Goal: Answer question/provide support: Share knowledge or assist other users

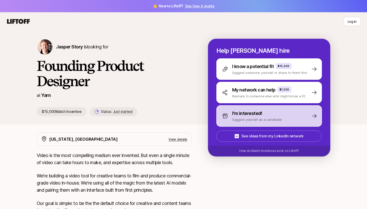
click at [308, 115] on div "I'm interested! Suggest yourself as a candidate" at bounding box center [268, 115] width 105 height 21
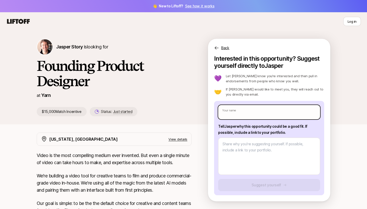
click at [269, 112] on input "text" at bounding box center [269, 112] width 102 height 14
type textarea "x"
type input "N"
type textarea "x"
type input "Ni"
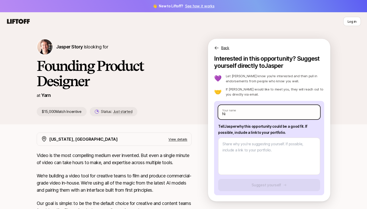
type textarea "x"
type input "Nim"
type textarea "x"
type input "Nimi"
type textarea "x"
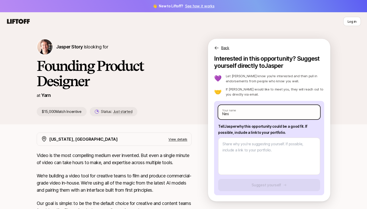
type input "Nimis"
type textarea "x"
type input "[PERSON_NAME]"
type textarea "x"
type input "[PERSON_NAME]"
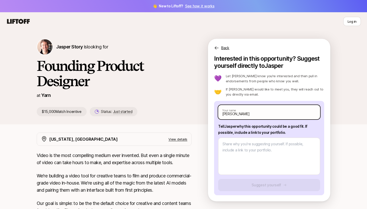
type textarea "x"
type input "[PERSON_NAME]"
type textarea "x"
type input "[PERSON_NAME] M"
type textarea "x"
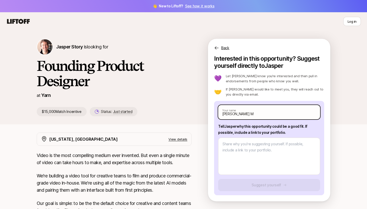
type input "[PERSON_NAME]"
type textarea "x"
type input "[PERSON_NAME] Mal"
type textarea "x"
type input "[PERSON_NAME]"
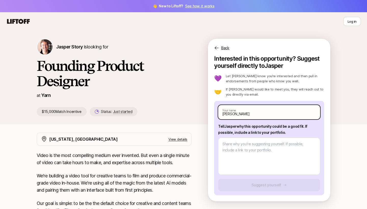
type textarea "x"
type input "[PERSON_NAME] Malre"
type textarea "x"
type input "[PERSON_NAME]"
type textarea "x"
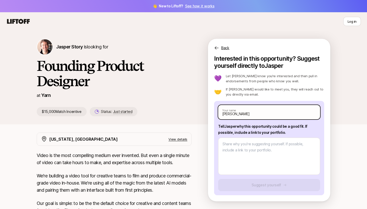
type input "[PERSON_NAME]"
type textarea "x"
type input "[PERSON_NAME]"
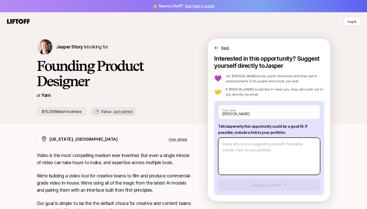
click at [256, 145] on textarea at bounding box center [269, 156] width 102 height 37
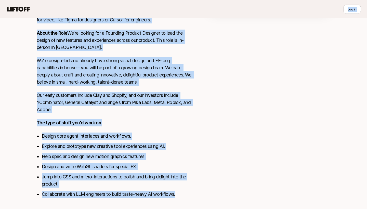
scroll to position [168, 0]
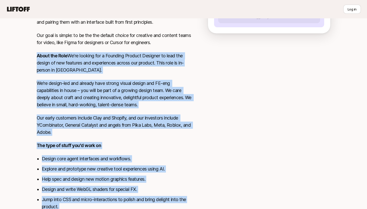
drag, startPoint x: 179, startPoint y: 182, endPoint x: 37, endPoint y: 53, distance: 192.1
click at [37, 53] on div "Video is the most compelling medium ever invented. But even a single minute of …" at bounding box center [114, 105] width 155 height 243
copy div "About the Role We're looking for a Founding Product Designer to lead the design…"
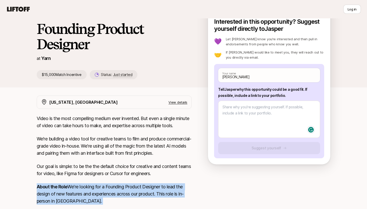
scroll to position [36, 0]
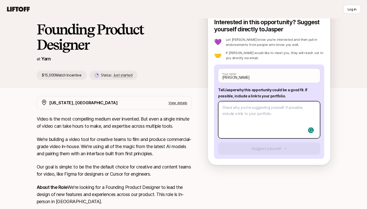
click at [235, 108] on textarea at bounding box center [269, 119] width 102 height 37
type textarea "x"
type textarea "H"
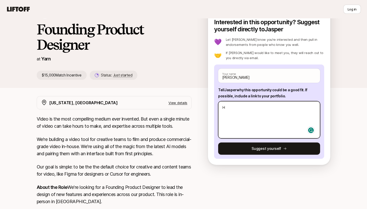
type textarea "x"
type textarea "Hi"
type textarea "x"
type textarea "Hi"
type textarea "x"
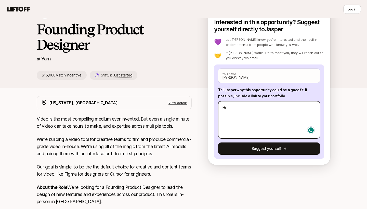
type textarea "Hi r"
type textarea "x"
type textarea "Hi re"
type textarea "x"
type textarea "Hi rea"
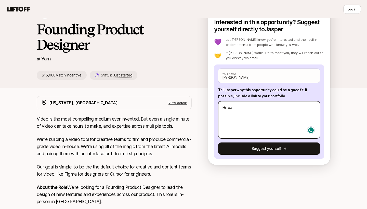
type textarea "x"
type textarea "Hi read"
type textarea "x"
type textarea "Hi reade"
type textarea "x"
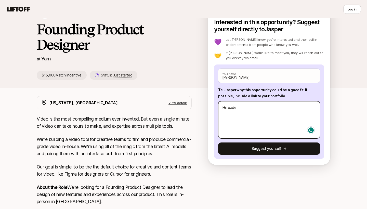
type textarea "Hi reader"
type textarea "x"
type textarea "Hi reader!"
type textarea "x"
type textarea "Hi reader!"
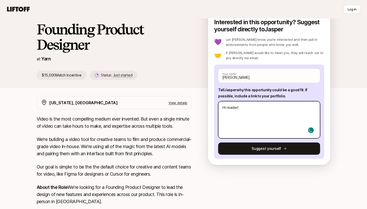
paste textarea "I’m a product designer with a CS background, and I really enjoy being hands-on …"
type textarea "x"
type textarea "Hi reader! I’m a product designer with a CS background, and I really enjoy bein…"
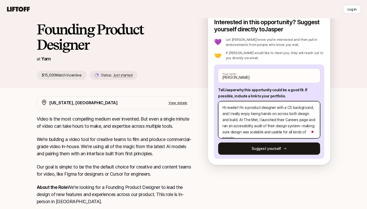
scroll to position [0, 0]
click at [232, 119] on textarea "Hi reader! I’m a product designer with a CS background, and I really enjoy bein…" at bounding box center [269, 119] width 102 height 37
click at [309, 119] on textarea "Hi reader! I’m a product designer with a CS background, and I really enjoy bein…" at bounding box center [269, 119] width 102 height 37
type textarea "x"
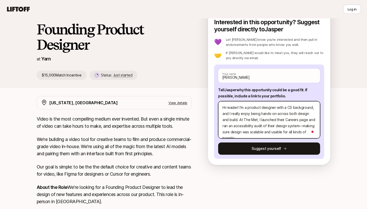
type textarea "Hi reader! I’m a product designer with a CS background, and I really enjoy bein…"
type textarea "x"
type textarea "Hi reader! I’m a product designer with a CS background, and I really enjoy bein…"
type textarea "x"
type textarea "Hi reader! I’m a product designer with a CS background, and I really enjoy bein…"
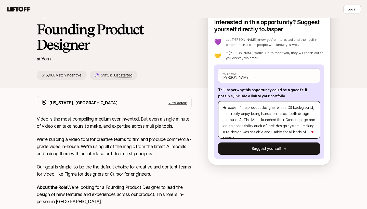
click at [301, 120] on textarea "Hi reader! I’m a product designer with a CS background, and I really enjoy bein…" at bounding box center [269, 119] width 102 height 37
type textarea "x"
type textarea "Hi reader! I’m a product designer with a CS background, and I really enjoy bein…"
type textarea "x"
type textarea "Hi reader! I’m a product designer with a CS background, and I really enjoy bein…"
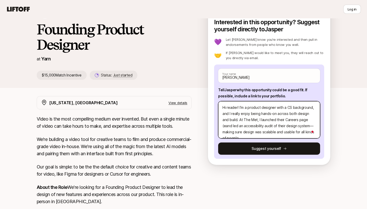
type textarea "x"
type textarea "Hi reader! I’m a product designer with a CS background, and I really enjoy bein…"
type textarea "x"
type textarea "Hi reader! I’m a product designer with a CS background, and I really enjoy bein…"
type textarea "x"
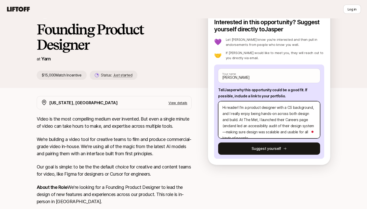
type textarea "Hi reader! I’m a product designer with a CS background, and I really enjoy bein…"
type textarea "x"
type textarea "Hi reader! I’m a product designer with a CS background, and I really enjoy bein…"
type textarea "x"
type textarea "Hi reader! I’m a product designer with a CS background, and I really enjoy bein…"
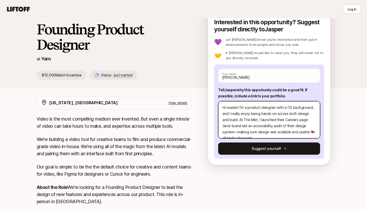
type textarea "x"
type textarea "Hi reader! I’m a product designer with a CS background, and I really enjoy bein…"
type textarea "x"
type textarea "Hi reader! I’m a product designer with a CS background, and I really enjoy bein…"
type textarea "x"
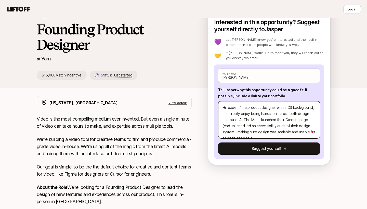
type textarea "Hi reader! I’m a product designer with a CS background, and I really enjoy bein…"
type textarea "x"
type textarea "Hi reader! I’m a product designer with a CS background, and I really enjoy bein…"
type textarea "x"
type textarea "Hi reader! I’m a product designer with a CS background, and I really enjoy bein…"
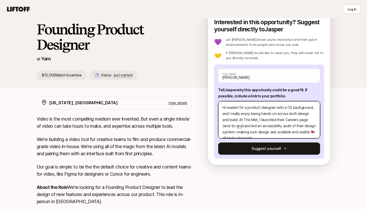
type textarea "x"
type textarea "Hi reader! I’m a product designer with a CS background, and I really enjoy bein…"
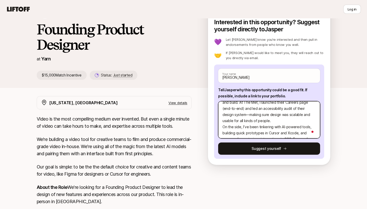
scroll to position [9, 0]
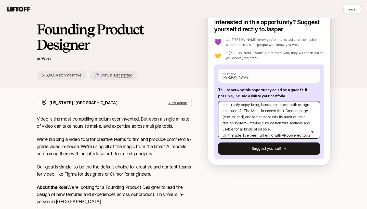
click at [266, 123] on textarea "Hi reader! I’m a product designer with a CS background, and I really enjoy bein…" at bounding box center [269, 119] width 102 height 37
drag, startPoint x: 247, startPoint y: 128, endPoint x: 222, endPoint y: 124, distance: 25.4
click at [222, 124] on textarea "Hi reader! I’m a product designer with a CS background, and I really enjoy bein…" at bounding box center [269, 119] width 102 height 37
type textarea "x"
type textarea "Hi reader! I’m a product designer with a CS background, and I really enjoy bein…"
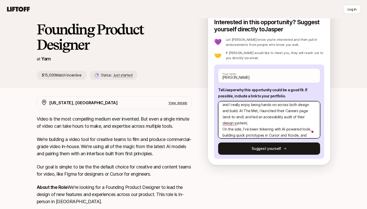
type textarea "x"
type textarea "Hi reader! I’m a product designer with a CS background, and I really enjoy bein…"
paste textarea "reusable guidelines and templates to make inclusive design scalable."
type textarea "x"
type textarea "Hi reader! I’m a product designer with a CS background, and I really enjoy bein…"
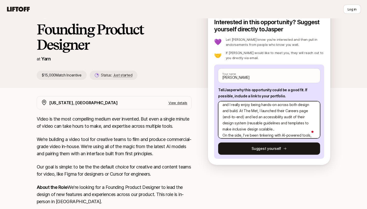
click at [224, 123] on textarea "Hi reader! I’m a product designer with a CS background, and I really enjoy bein…" at bounding box center [269, 119] width 102 height 37
type textarea "x"
type textarea "Hi reader! I’m a product designer with a CS background, and I really enjoy bein…"
type textarea "x"
type textarea "Hi reader! I’m a product designer with a CS background, and I really enjoy bein…"
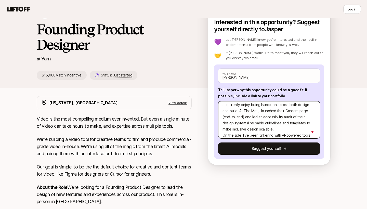
type textarea "x"
type textarea "Hi reader! I’m a product designer with a CS background, and I really enjoy bein…"
type textarea "x"
type textarea "Hi reader! I’m a product designer with a CS background, and I really enjoy bein…"
type textarea "x"
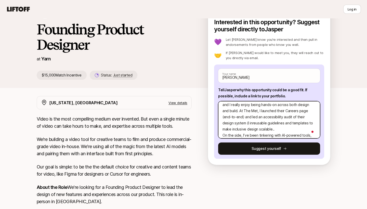
type textarea "Hi reader! I’m a product designer with a CS background, and I really enjoy bein…"
type textarea "x"
type textarea "Hi reader! I’m a product designer with a CS background, and I really enjoy bein…"
type textarea "x"
type textarea "Hi reader! I’m a product designer with a CS background, and I really enjoy bein…"
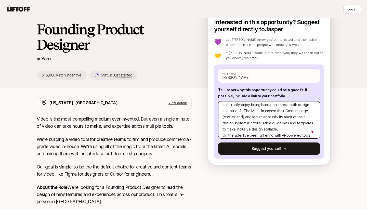
type textarea "x"
type textarea "Hi reader! I’m a product designer with a CS background, and I really enjoy bein…"
type textarea "x"
type textarea "Hi reader! I’m a product designer with a CS background, and I really enjoy bein…"
type textarea "x"
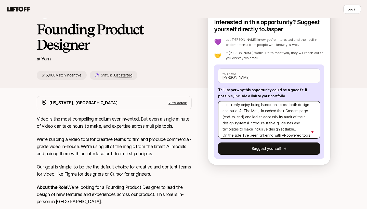
type textarea "Hi reader! I’m a product designer with a CS background, and I really enjoy bein…"
type textarea "x"
type textarea "Hi reader! I’m a product designer with a CS background, and I really enjoy bein…"
type textarea "x"
type textarea "Hi reader! I’m a product designer with a CS background, and I really enjoy bein…"
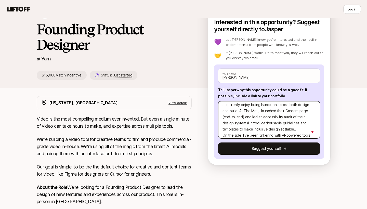
type textarea "x"
type textarea "Hi reader! I’m a product designer with a CS background, and I really enjoy bein…"
click at [265, 130] on textarea "Hi reader! I’m a product designer with a CS background, and I really enjoy bein…" at bounding box center [269, 119] width 102 height 37
type textarea "x"
type textarea "Hi reader! I’m a product designer with a CS background, and I really enjoy bein…"
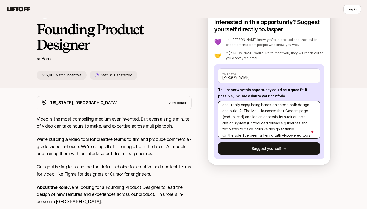
type textarea "x"
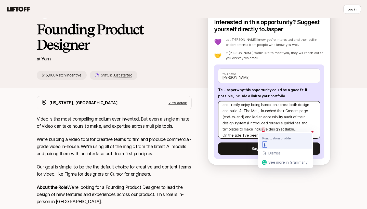
type textarea "Hi reader! I’m a product designer with a CS background, and I really enjoy bein…"
type textarea "x"
type textarea "Hi reader! I’m a product designer with a CS background, and I really enjoy bein…"
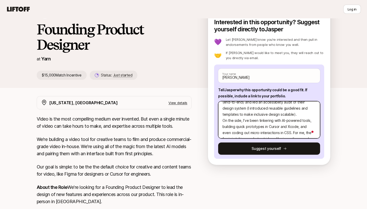
scroll to position [27, 0]
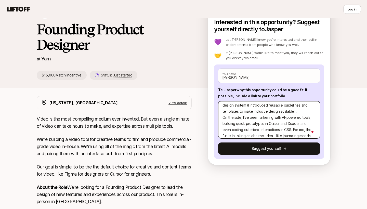
drag, startPoint x: 300, startPoint y: 118, endPoint x: 281, endPoint y: 118, distance: 18.6
click at [281, 118] on textarea "Hi reader! I’m a product designer with a CS background, and I really enjoy bein…" at bounding box center [269, 119] width 102 height 37
type textarea "x"
type textarea "Hi reader! I’m a product designer with a CS background, and I really enjoy bein…"
type textarea "x"
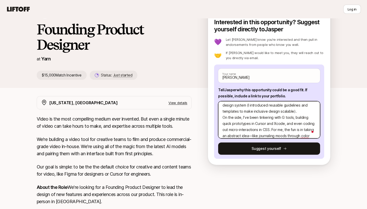
type textarea "Hi reader! I’m a product designer with a CS background, and I really enjoy bein…"
type textarea "x"
type textarea "Hi reader! I’m a product designer with a CS background, and I really enjoy bein…"
type textarea "x"
type textarea "Hi reader! I’m a product designer with a CS background, and I really enjoy bein…"
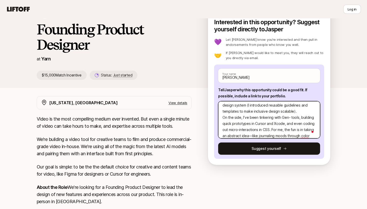
type textarea "x"
type textarea "Hi reader! I’m a product designer with a CS background, and I really enjoy bein…"
type textarea "x"
type textarea "Hi reader! I’m a product designer with a CS background, and I really enjoy bein…"
drag, startPoint x: 264, startPoint y: 124, endPoint x: 297, endPoint y: 122, distance: 33.2
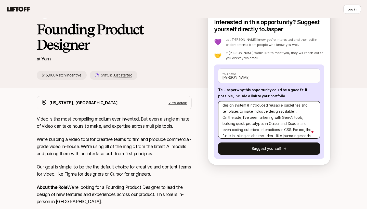
click at [297, 122] on textarea "Hi reader! I’m a product designer with a CS background, and I really enjoy bein…" at bounding box center [269, 119] width 102 height 37
type textarea "x"
type textarea "Hi reader! I’m a product designer with a CS background, and I really enjoy bein…"
type textarea "x"
type textarea "Hi reader! I’m a product designer with a CS background, and I really enjoy bein…"
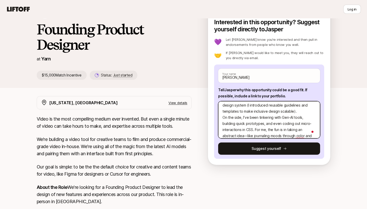
drag, startPoint x: 281, startPoint y: 124, endPoint x: 299, endPoint y: 124, distance: 17.3
click at [299, 124] on textarea "Hi reader! I’m a product designer with a CS background, and I really enjoy bein…" at bounding box center [269, 119] width 102 height 37
type textarea "x"
type textarea "Hi reader! I’m a product designer with a CS background, and I really enjoy bein…"
type textarea "x"
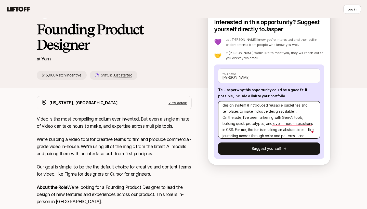
type textarea "Hi reader! I’m a product designer with a CS background, and I really enjoy bein…"
type textarea "x"
type textarea "Hi reader! I’m a product designer with a CS background, and I really enjoy bein…"
type textarea "x"
type textarea "Hi reader! I’m a product designer with a CS background, and I really enjoy bein…"
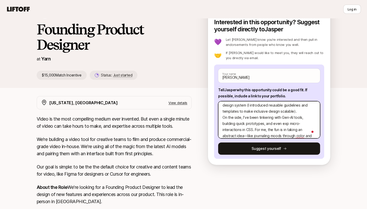
type textarea "x"
type textarea "Hi reader! I’m a product designer with a CS background, and I really enjoy bein…"
type textarea "x"
type textarea "Hi reader! I’m a product designer with a CS background, and I really enjoy bein…"
type textarea "x"
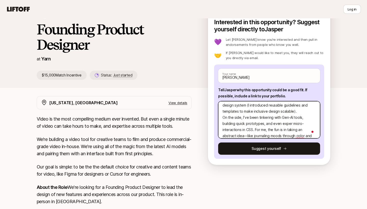
type textarea "Hi reader! I’m a product designer with a CS background, and I really enjoy bein…"
type textarea "x"
type textarea "Hi reader! I’m a product designer with a CS background, and I really enjoy bein…"
type textarea "x"
type textarea "Hi reader! I’m a product designer with a CS background, and I really enjoy bein…"
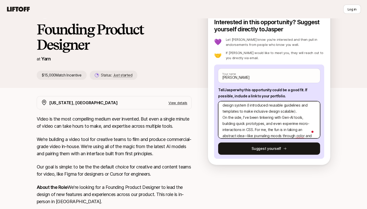
type textarea "x"
type textarea "Hi reader! I’m a product designer with a CS background, and I really enjoy bein…"
type textarea "x"
type textarea "Hi reader! I’m a product designer with a CS background, and I really enjoy bein…"
type textarea "x"
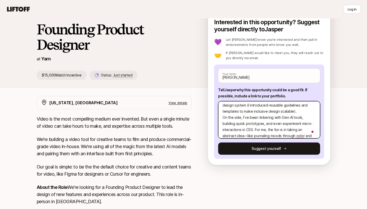
type textarea "Hi reader! I’m a product designer with a CS background, and I really enjoy bein…"
type textarea "x"
type textarea "Hi reader! I’m a product designer with a CS background, and I really enjoy bein…"
type textarea "x"
type textarea "Hi reader! I’m a product designer with a CS background, and I really enjoy bein…"
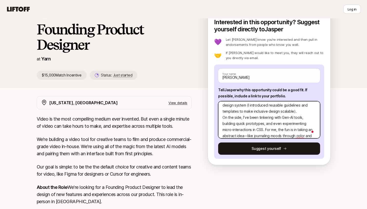
type textarea "x"
type textarea "Hi reader! I’m a product designer with a CS background, and I really enjoy bein…"
type textarea "x"
type textarea "Hi reader! I’m a product designer with a CS background, and I really enjoy bein…"
type textarea "x"
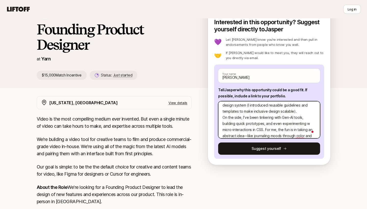
type textarea "Hi reader! I’m a product designer with a CS background, and I really enjoy bein…"
type textarea "x"
type textarea "Hi reader! I’m a product designer with a CS background, and I really enjoy bein…"
type textarea "x"
type textarea "Hi reader! I’m a product designer with a CS background, and I really enjoy bein…"
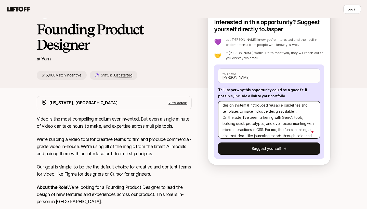
drag, startPoint x: 263, startPoint y: 128, endPoint x: 252, endPoint y: 128, distance: 11.5
click at [252, 128] on textarea "Hi reader! I’m a product designer with a CS background, and I really enjoy bein…" at bounding box center [269, 119] width 102 height 37
type textarea "x"
type textarea "Hi reader! I’m a product designer with a CS background, and I really enjoy bein…"
click at [276, 123] on textarea "Hi reader! I’m a product designer with a CS background, and I really enjoy bein…" at bounding box center [269, 119] width 102 height 37
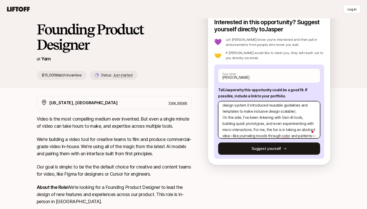
click at [276, 123] on textarea "Hi reader! I’m a product designer with a CS background, and I really enjoy bein…" at bounding box center [269, 119] width 102 height 37
type textarea "x"
type textarea "Hi reader! I’m a product designer with a CS background, and I really enjoy bein…"
click at [222, 130] on textarea "Hi reader! I’m a product designer with a CS background, and I really enjoy bein…" at bounding box center [269, 119] width 102 height 37
type textarea "x"
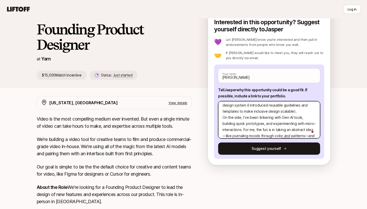
type textarea "Hi reader! I’m a product designer with a CS background, and I really enjoy bein…"
type textarea "x"
type textarea "Hi reader! I’m a product designer with a CS background, and I really enjoy bein…"
type textarea "x"
type textarea "Hi reader! I’m a product designer with a CS background, and I really enjoy bein…"
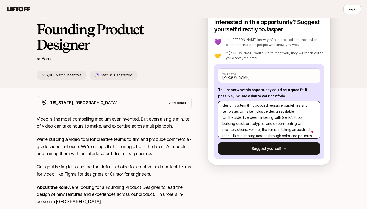
type textarea "x"
type textarea "Hi reader! I’m a product designer with a CS background, and I really enjoy bein…"
type textarea "x"
type textarea "Hi reader! I’m a product designer with a CS background, and I really enjoy bein…"
type textarea "x"
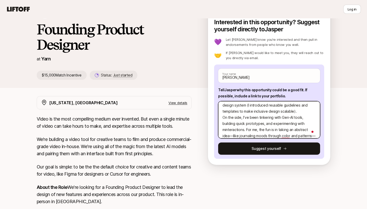
type textarea "Hi reader! I’m a product designer with a CS background, and I really enjoy bein…"
type textarea "x"
type textarea "Hi reader! I’m a product designer with a CS background, and I really enjoy bein…"
type textarea "x"
type textarea "Hi reader! I’m a product designer with a CS background, and I really enjoy bein…"
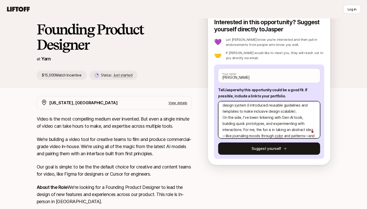
click at [286, 124] on textarea "Hi reader! I’m a product designer with a CS background, and I really enjoy bein…" at bounding box center [269, 119] width 102 height 37
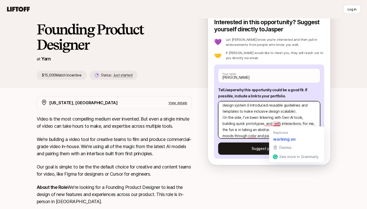
drag, startPoint x: 281, startPoint y: 123, endPoint x: 274, endPoint y: 124, distance: 7.5
click at [274, 124] on textarea "Hi reader! I’m a product designer with a CS background, and I really enjoy bein…" at bounding box center [269, 119] width 102 height 37
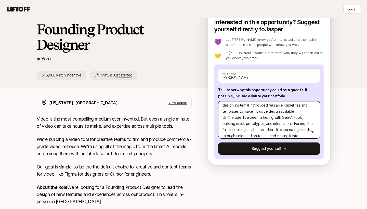
click at [265, 124] on textarea "Hi reader! I’m a product designer with a CS background, and I really enjoy bein…" at bounding box center [269, 119] width 102 height 37
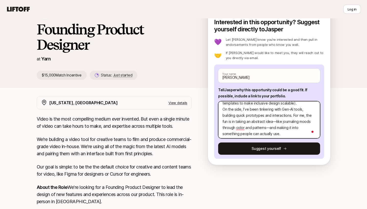
scroll to position [38, 0]
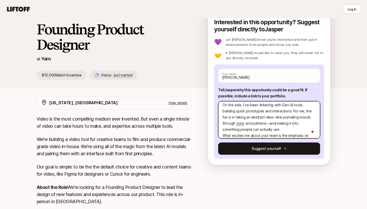
drag, startPoint x: 269, startPoint y: 123, endPoint x: 274, endPoint y: 118, distance: 7.1
click at [274, 118] on textarea "Hi reader! I’m a product designer with a CS background, and I really enjoy bein…" at bounding box center [269, 119] width 102 height 37
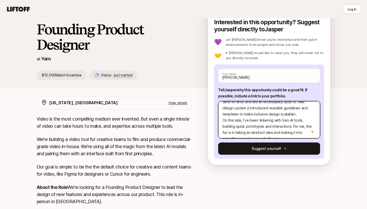
scroll to position [22, 0]
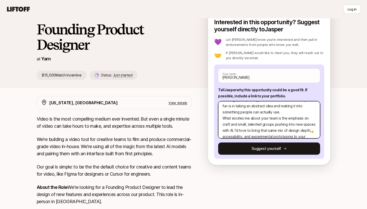
click at [284, 111] on textarea "Hi reader! I’m a product designer with a CS background, and I really enjoy bein…" at bounding box center [269, 119] width 102 height 37
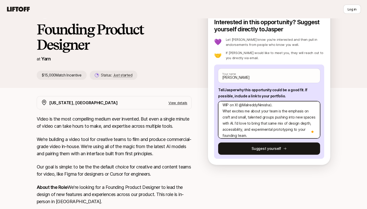
drag, startPoint x: 249, startPoint y: 135, endPoint x: 222, endPoint y: 112, distance: 35.3
click at [222, 112] on textarea "Hi reader! I’m a product designer with a CS background, and I really enjoy bein…" at bounding box center [269, 119] width 102 height 37
paste textarea "focus on craft, small and talent-dense collaboration, and pushing the boundarie…"
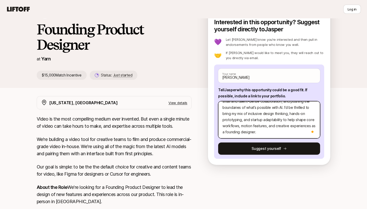
click at [255, 114] on textarea "Hi reader! I’m a product designer with a CS background, and I really enjoy bein…" at bounding box center [269, 119] width 102 height 37
drag, startPoint x: 288, startPoint y: 120, endPoint x: 258, endPoint y: 121, distance: 29.8
click at [258, 121] on textarea "Hi reader! I’m a product designer with a CS background, and I really enjoy bein…" at bounding box center [269, 119] width 102 height 37
click at [272, 121] on textarea "Hi reader! I’m a product designer with a CS background, and I really enjoy bein…" at bounding box center [269, 119] width 102 height 37
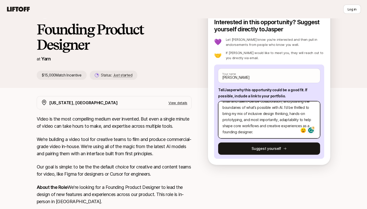
click at [272, 121] on textarea "Hi reader! I’m a product designer with a CS background, and I really enjoy bein…" at bounding box center [269, 119] width 102 height 37
click at [286, 119] on textarea "Hi reader! I’m a product designer with a CS background, and I really enjoy bein…" at bounding box center [269, 119] width 102 height 37
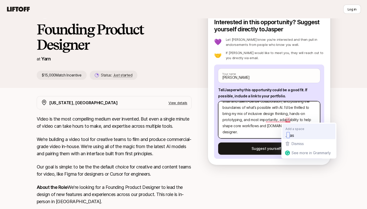
drag, startPoint x: 287, startPoint y: 119, endPoint x: 297, endPoint y: 131, distance: 14.8
click at [297, 131] on html "👋 New to Liftoff? See how it works Log in Log in Jasper Story is looking for Fo…" at bounding box center [183, 68] width 367 height 209
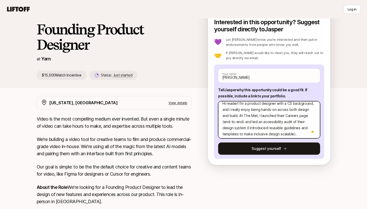
scroll to position [6, 0]
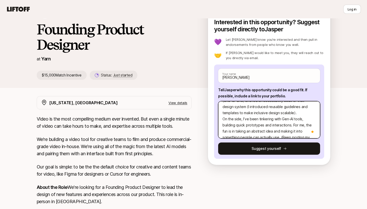
click at [262, 112] on textarea "Hi reader! I’m a product designer with a CS background, and I really enjoy bein…" at bounding box center [269, 119] width 102 height 37
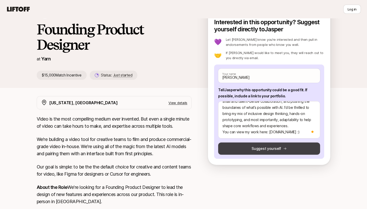
click at [272, 146] on button "Suggest yourself" at bounding box center [269, 148] width 102 height 12
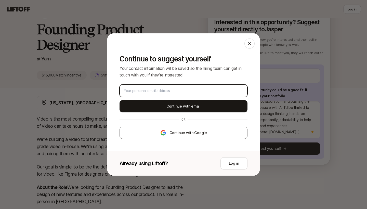
click at [178, 88] on input "email" at bounding box center [183, 91] width 119 height 6
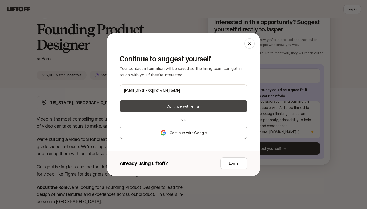
click at [187, 105] on button "Continue with email" at bounding box center [183, 106] width 128 height 12
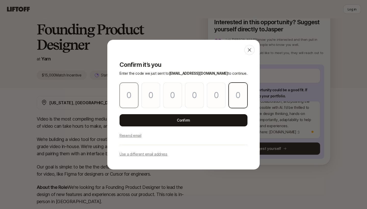
paste input "3"
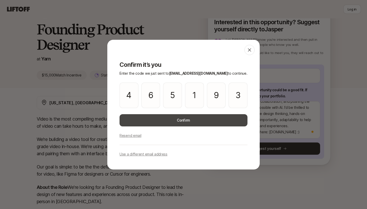
click at [182, 118] on button "Confirm" at bounding box center [183, 120] width 128 height 12
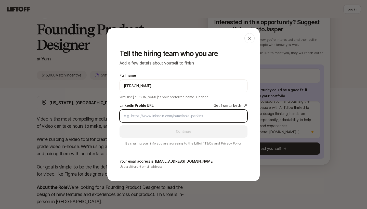
paste input "[URL][DOMAIN_NAME][PERSON_NAME]"
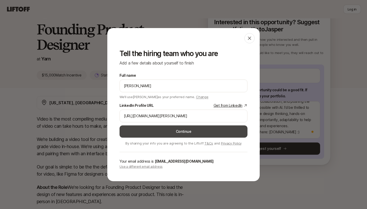
click at [174, 131] on button "Continue" at bounding box center [183, 131] width 128 height 12
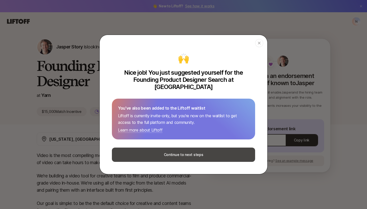
click at [176, 150] on button "Continue to next steps" at bounding box center [183, 154] width 143 height 14
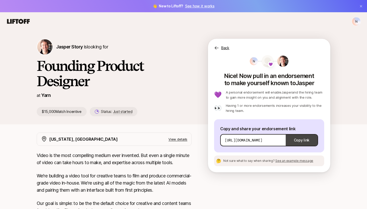
click at [306, 140] on button "Copy link" at bounding box center [302, 140] width 32 height 14
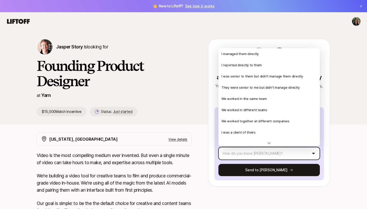
click at [314, 152] on html "👋 New to Liftoff? See how it works [PERSON_NAME] Story is looking for Founding …" at bounding box center [183, 104] width 367 height 209
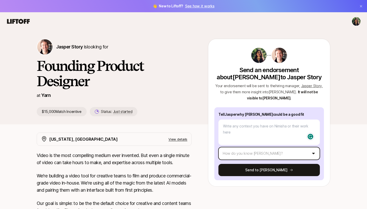
click at [341, 149] on html "👋 New to Liftoff? See how it works [PERSON_NAME] Story is looking for Founding …" at bounding box center [183, 104] width 367 height 209
click at [313, 153] on html "👋 New to Liftoff? See how it works Jasper Story is looking for Founding Product…" at bounding box center [183, 104] width 367 height 209
click at [342, 131] on html "👋 New to Liftoff? See how it works Jasper Story is looking for Founding Product…" at bounding box center [183, 104] width 367 height 209
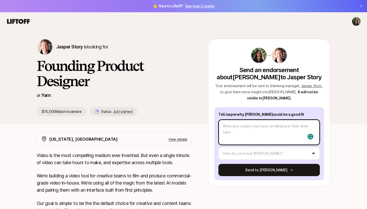
click at [263, 130] on textarea at bounding box center [268, 131] width 101 height 25
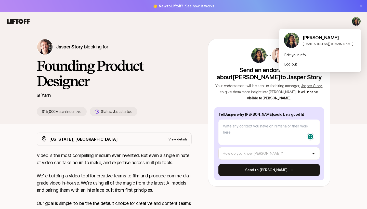
click at [356, 21] on html "👋 New to Liftoff? See how it works Jasper Story is looking for Founding Product…" at bounding box center [183, 104] width 367 height 209
click at [260, 50] on html "👋 New to Liftoff? See how it works Jasper Story is looking for Founding Product…" at bounding box center [183, 104] width 367 height 209
click at [356, 22] on html "👋 New to Liftoff? See how it works Jasper Story is looking for Founding Product…" at bounding box center [183, 104] width 367 height 209
click at [293, 66] on div "Log out" at bounding box center [320, 64] width 82 height 9
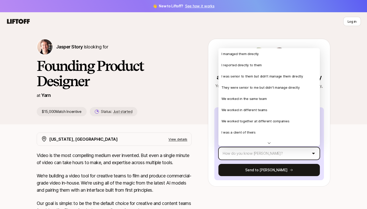
click at [268, 151] on html "👋 New to Liftoff? See how it works Log in Log in Jasper Story is looking for Fo…" at bounding box center [183, 104] width 367 height 209
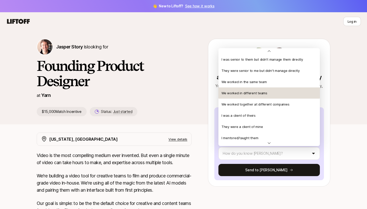
scroll to position [31, 0]
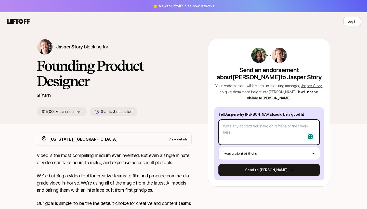
click at [236, 126] on textarea at bounding box center [268, 131] width 101 height 25
type textarea "x"
type textarea "N"
type textarea "x"
type textarea "Ni"
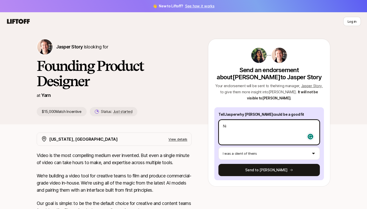
type textarea "x"
type textarea "Nim"
type textarea "x"
type textarea "Nimi"
type textarea "x"
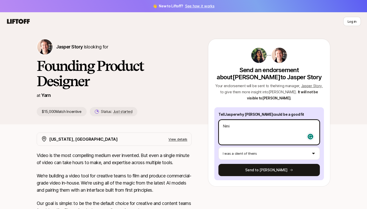
type textarea "Nimis"
type textarea "x"
type textarea "[PERSON_NAME]"
type textarea "x"
type textarea "[PERSON_NAME]"
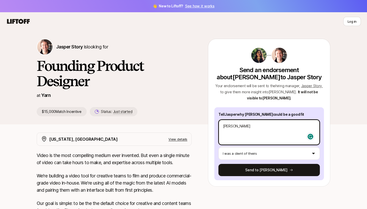
type textarea "x"
type textarea "[PERSON_NAME]"
type textarea "x"
type textarea "Nimisha w"
type textarea "x"
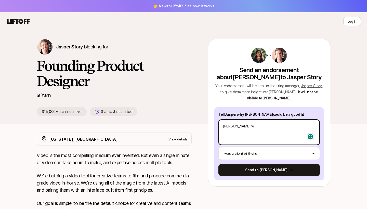
type textarea "Nimisha wo"
type textarea "x"
type textarea "Nimisha wor"
type textarea "x"
type textarea "Nimisha work"
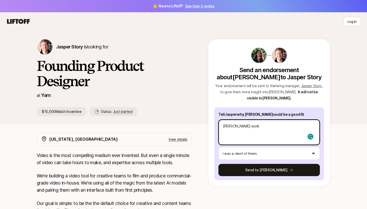
type textarea "x"
type textarea "Nimisha worke"
type textarea "x"
type textarea "Nimisha worked"
type textarea "x"
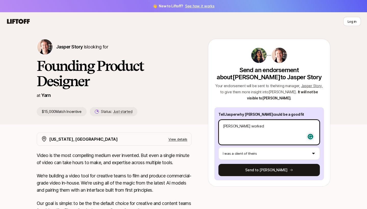
type textarea "Nimisha worked"
type textarea "x"
type textarea "Nimisha worked w"
type textarea "x"
type textarea "Nimisha worked wi"
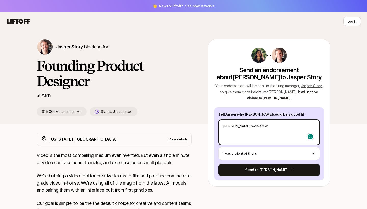
type textarea "x"
type textarea "Nimisha worked wit"
type textarea "x"
type textarea "Nimisha worked with"
type textarea "x"
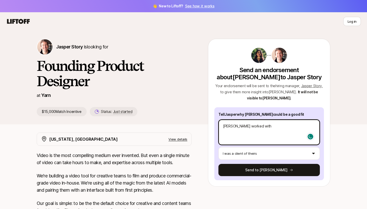
type textarea "Nimisha worked with"
type textarea "x"
type textarea "Nimisha worked with m"
type textarea "x"
type textarea "Nimisha worked with me"
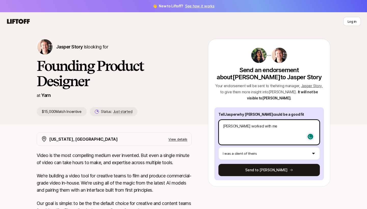
type textarea "x"
type textarea "Nimisha worked with me"
type textarea "x"
type textarea "Nimisha worked with me a"
type textarea "x"
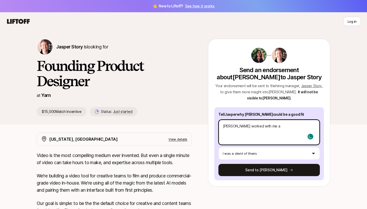
type textarea "Nimisha worked with me as"
type textarea "x"
type textarea "Nimisha worked with me as"
type textarea "x"
type textarea "Nimisha worked with me as a"
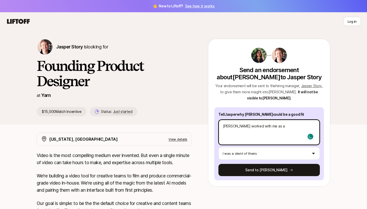
type textarea "x"
type textarea "Nimisha worked with me as a"
type textarea "x"
type textarea "Nimisha worked with me as a p"
type textarea "x"
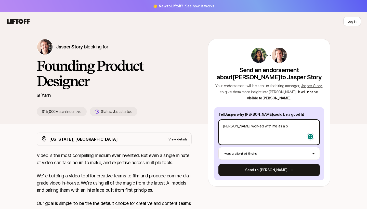
type textarea "Nimisha worked with me as a pr"
type textarea "x"
type textarea "Nimisha worked with me as a pro"
type textarea "x"
type textarea "Nimisha worked with me as a prod"
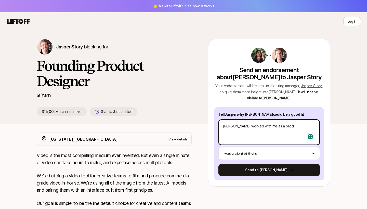
type textarea "x"
type textarea "Nimisha worked with me as a produ"
type textarea "x"
type textarea "Nimisha worked with me as a produc"
type textarea "x"
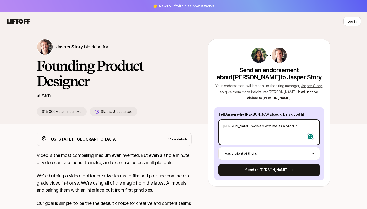
type textarea "Nimisha worked with me as a product"
type textarea "x"
type textarea "Nimisha worked with me as a product"
type textarea "x"
type textarea "Nimisha worked with me as a product d"
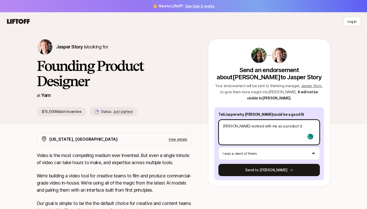
type textarea "x"
type textarea "Nimisha worked with me as a product de"
type textarea "x"
type textarea "Nimisha worked with me as a product des"
type textarea "x"
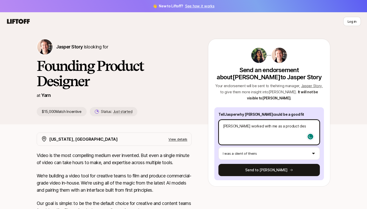
type textarea "Nimisha worked with me as a product desi"
type textarea "x"
type textarea "Nimisha worked with me as a product desig"
type textarea "x"
type textarea "Nimisha worked with me as a product design"
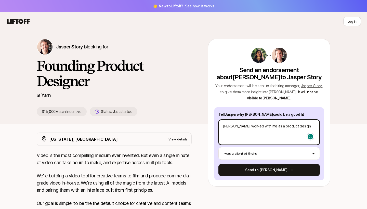
type textarea "x"
type textarea "Nimisha worked with me as a product design"
type textarea "x"
type textarea "Nimisha worked with me as a product design c"
type textarea "x"
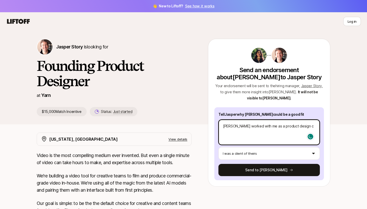
type textarea "Nimisha worked with me as a product design co"
type textarea "x"
type textarea "Nimisha worked with me as a product design con"
type textarea "x"
type textarea "Nimisha worked with me as a product design cons"
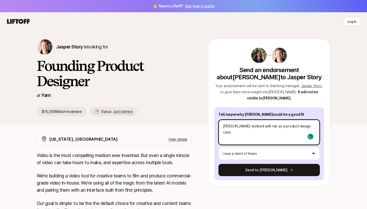
type textarea "x"
type textarea "Nimisha worked with me as a product design consu"
type textarea "x"
type textarea "Nimisha worked with me as a product design consul"
type textarea "x"
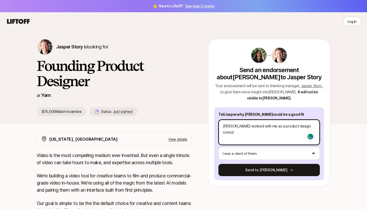
type textarea "Nimisha worked with me as a product design consult"
type textarea "x"
type textarea "Nimisha worked with me as a product design consulta"
type textarea "x"
type textarea "Nimisha worked with me as a product design consultan"
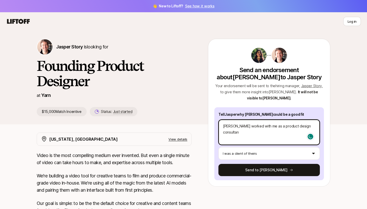
type textarea "x"
type textarea "Nimisha worked with me as a product design consultant"
type textarea "x"
type textarea "Nimisha worked with me as a product design consultant"
type textarea "x"
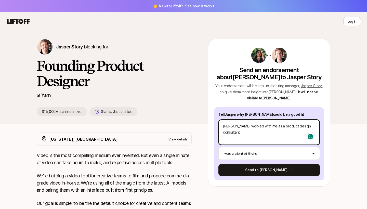
type textarea "Nimisha worked with me as a product design consultant f"
type textarea "x"
type textarea "Nimisha worked with me as a product design consultant fo"
type textarea "x"
type textarea "Nimisha worked with me as a product design consultant for"
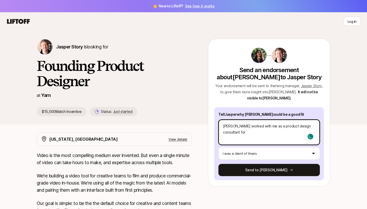
type textarea "x"
type textarea "Nimisha worked with me as a product design consultant for"
type textarea "x"
type textarea "Nimisha worked with me as a product design consultant for m"
type textarea "x"
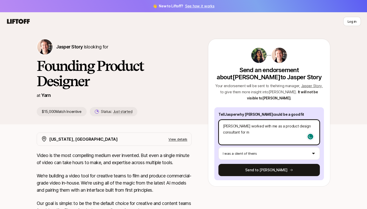
type textarea "Nimisha worked with me as a product design consultant for my"
type textarea "x"
type textarea "Nimisha worked with me as a product design consultant for my"
type textarea "x"
type textarea "Nimisha worked with me as a product design consultant for my s"
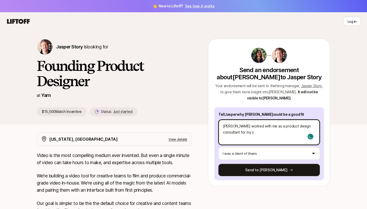
type textarea "x"
type textarea "Nimisha worked with me as a product design consultant for my st"
type textarea "x"
type textarea "Nimisha worked with me as a product design consultant for my sta"
type textarea "x"
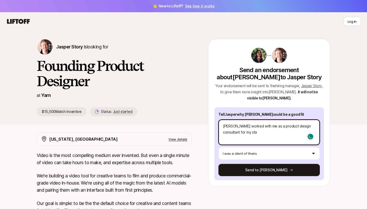
type textarea "Nimisha worked with me as a product design consultant for my star"
type textarea "x"
type textarea "Nimisha worked with me as a product design consultant for my start"
type textarea "x"
type textarea "Nimisha worked with me as a product design consultant for my startu"
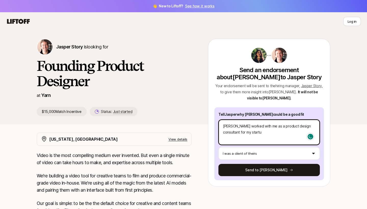
type textarea "x"
type textarea "Nimisha worked with me as a product design consultant for my startup"
type textarea "x"
type textarea "Nimisha worked with me as a product design consultant for my startup"
type textarea "x"
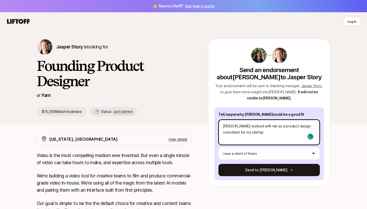
type textarea "Nimisha worked with me as a product design consultant for my startup t"
type textarea "x"
type textarea "Nimisha worked with me as a product design consultant for my startup th"
type textarea "x"
type textarea "Nimisha worked with me as a product design consultant for my startup tha"
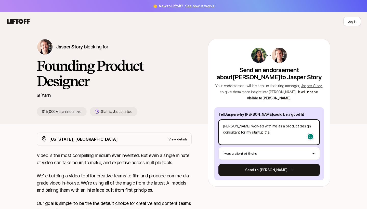
type textarea "x"
type textarea "Nimisha worked with me as a product design consultant for my startup that"
type textarea "x"
type textarea "Nimisha worked with me as a product design consultant for my startup that"
type textarea "x"
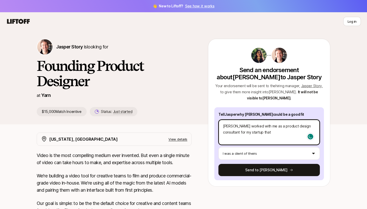
type textarea "Nimisha worked with me as a product design consultant for my startup that f"
type textarea "x"
type textarea "Nimisha worked with me as a product design consultant for my startup that fo"
type textarea "x"
type textarea "Nimisha worked with me as a product design consultant for my startup that f"
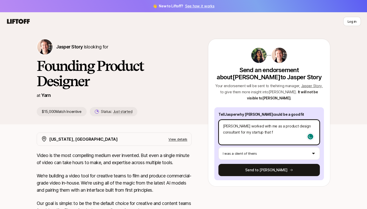
type textarea "x"
type textarea "Nimisha worked with me as a product design consultant for my startup that"
type textarea "x"
type textarea "Nimisha worked with me as a product design consultant for my startup that"
type textarea "x"
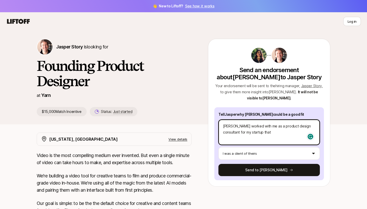
type textarea "Nimisha worked with me as a product design consultant for my startup tha"
type textarea "x"
type textarea "Nimisha worked with me as a product design consultant for my startup th"
type textarea "x"
type textarea "Nimisha worked with me as a product design consultant for my startup t"
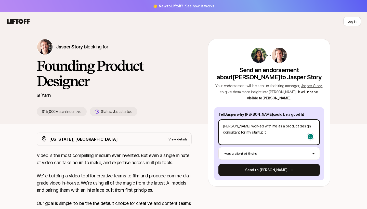
type textarea "x"
type textarea "Nimisha worked with me as a product design consultant for my startup"
click at [234, 132] on textarea "Nimisha worked with me as a product design consultant for my startup" at bounding box center [268, 131] width 101 height 25
type textarea "x"
type textarea "Nimisha worked with me as a product design consultant for my mstartup"
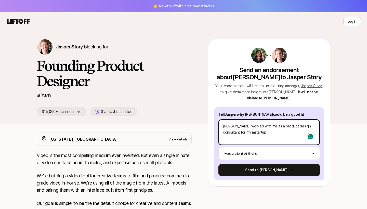
type textarea "x"
type textarea "Nimisha worked with me as a product design consultant for my mestartup"
type textarea "x"
type textarea "Nimisha worked with me as a product design consultant for my medstartup"
type textarea "x"
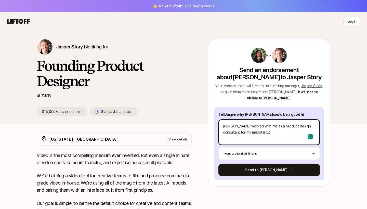
type textarea "Nimisha worked with me as a product design consultant for my medistartup"
type textarea "x"
type textarea "Nimisha worked with me as a product design consultant for my medstartup"
type textarea "x"
type textarea "Nimisha worked with me as a product design consultant for my med-startup"
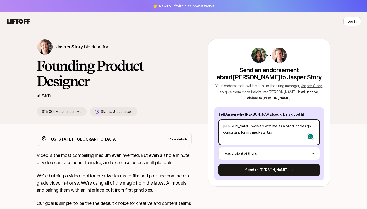
type textarea "x"
type textarea "Nimisha worked with me as a product design consultant for my med-tstartup"
type textarea "x"
type textarea "Nimisha worked with me as a product design consultant for my med-testartup"
type textarea "x"
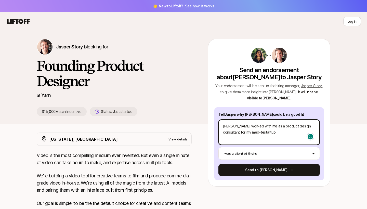
type textarea "Nimisha worked with me as a product design consultant for my med-tecstartup"
type textarea "x"
type textarea "Nimisha worked with me as a product design consultant for my med-techstartup"
type textarea "x"
type textarea "Nimisha worked with me as a product design consultant for my med-tech startup"
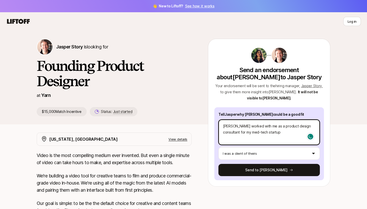
click at [263, 133] on textarea "Nimisha worked with me as a product design consultant for my med-tech startup" at bounding box center [268, 131] width 101 height 25
type textarea "x"
type textarea "Nimisha worked with me as a product design consultant for my med-tech startup"
type textarea "x"
type textarea "Nimisha worked with me as a product design consultant for my med-tech startup."
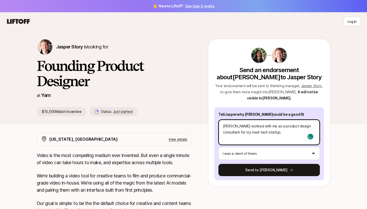
type textarea "x"
type textarea "Nimisha worked with me as a product design consultant for my med-tech startup."
type textarea "x"
type textarea "Nimisha worked with me as a product design consultant for my med-tech startup. S"
type textarea "x"
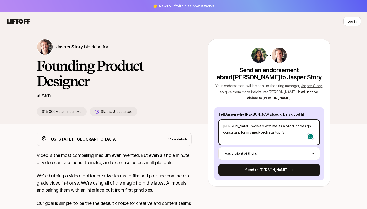
type textarea "Nimisha worked with me as a product design consultant for my med-tech startup. …"
type textarea "x"
type textarea "Nimisha worked with me as a product design consultant for my med-tech startup. …"
click at [291, 138] on textarea "Nimisha worked with me as a product design consultant for my med-tech startup. …" at bounding box center [268, 131] width 101 height 25
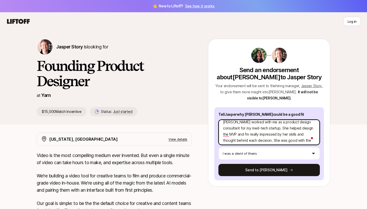
scroll to position [0, 0]
click at [283, 133] on textarea "Nimisha worked with me as a product design consultant for my med-tech startup. …" at bounding box center [268, 131] width 101 height 25
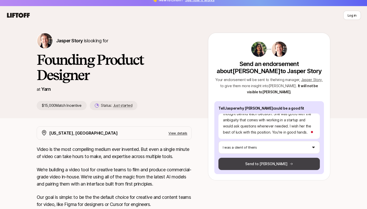
click at [268, 163] on button "Send to Jasper" at bounding box center [268, 164] width 101 height 12
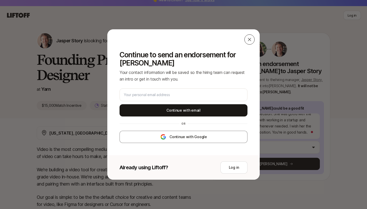
click at [250, 39] on icon at bounding box center [249, 39] width 5 height 5
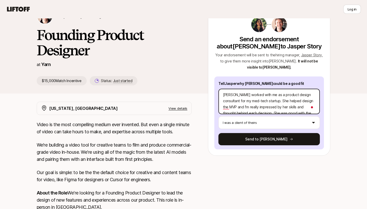
scroll to position [0, 0]
click at [234, 95] on textarea "Nimisha worked with me as a product design consultant for my med-tech startup. …" at bounding box center [268, 101] width 101 height 25
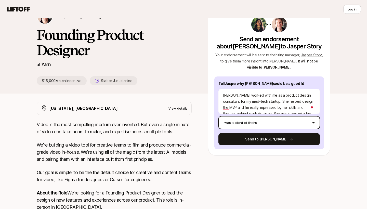
click at [270, 122] on html "👋 New to Liftoff? See how it works Log in Log in Jasper Story is looking for Fo…" at bounding box center [183, 73] width 367 height 209
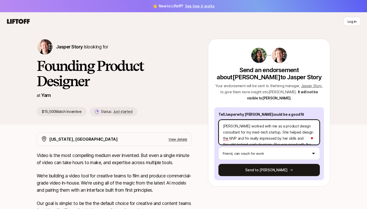
click at [250, 129] on textarea "Nimisha worked with me as a product design consultant for my med-tech startup. …" at bounding box center [268, 131] width 101 height 25
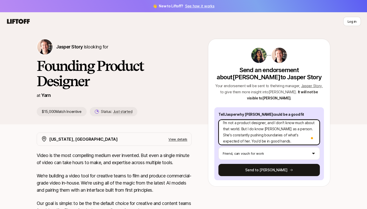
scroll to position [3, 0]
click at [230, 142] on textarea "I'm not a product designer, and I don't know much about that world. But I do kn…" at bounding box center [268, 131] width 101 height 25
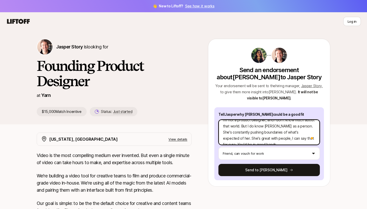
scroll to position [12, 0]
drag, startPoint x: 223, startPoint y: 138, endPoint x: 230, endPoint y: 132, distance: 9.7
click at [230, 132] on textarea "I'm not a product designer, and I don't know much about that world. But I do kn…" at bounding box center [268, 131] width 101 height 25
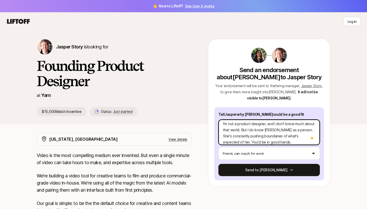
scroll to position [1, 0]
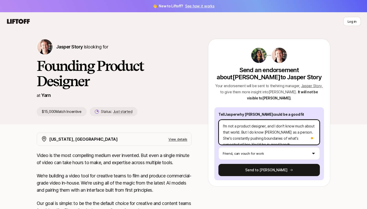
drag, startPoint x: 271, startPoint y: 140, endPoint x: 221, endPoint y: 119, distance: 54.3
click at [221, 119] on textarea "I'm not a product designer, and I don't know much about that world. But I do kn…" at bounding box center [268, 131] width 101 height 25
click at [270, 135] on textarea "I'm not a product designer, and I don't know much about that world. But I do kn…" at bounding box center [268, 131] width 101 height 25
drag, startPoint x: 299, startPoint y: 126, endPoint x: 229, endPoint y: 140, distance: 71.1
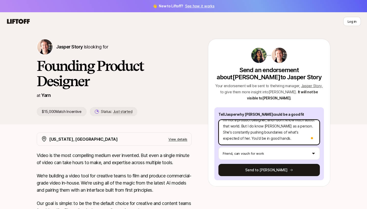
click at [229, 140] on textarea "I'm not a product designer, and I don't know much about that world. But I do kn…" at bounding box center [268, 131] width 101 height 25
paste textarea "pushes boundaries, challenges herself"
drag, startPoint x: 305, startPoint y: 131, endPoint x: 284, endPoint y: 138, distance: 22.7
click at [284, 138] on textarea "I'm not a product designer, and I don't know much about that world. But I do kn…" at bounding box center [268, 131] width 101 height 25
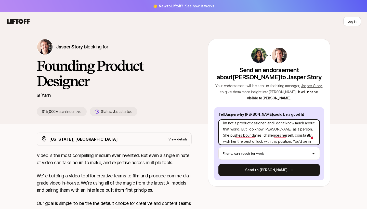
click at [298, 129] on textarea "I'm not a product designer, and I don't know much about that world. But I do kn…" at bounding box center [268, 131] width 101 height 25
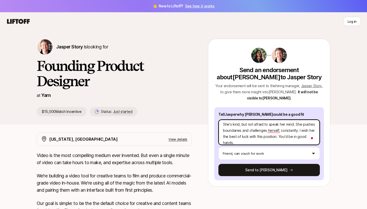
scroll to position [16, 0]
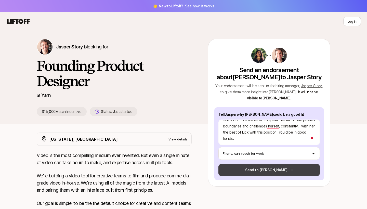
click at [266, 169] on button "Send to Jasper" at bounding box center [268, 170] width 101 height 12
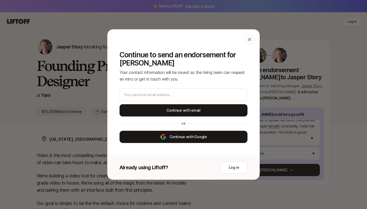
click at [197, 136] on button "Continue with Google" at bounding box center [183, 137] width 128 height 12
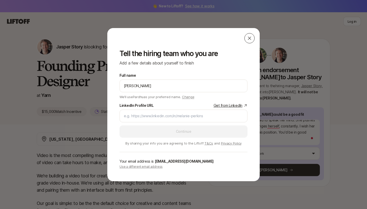
click at [249, 38] on icon at bounding box center [249, 37] width 3 height 3
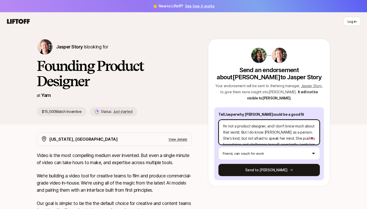
drag, startPoint x: 237, startPoint y: 141, endPoint x: 222, endPoint y: 119, distance: 26.6
click at [222, 119] on div "I'm not a product designer, and I don't know much about that world. But I do kn…" at bounding box center [268, 131] width 101 height 28
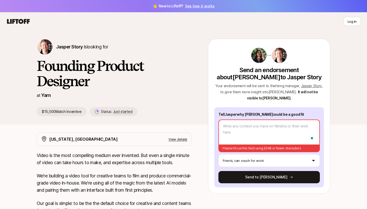
click at [188, 90] on div "Jasper Story is looking for Founding Product Designer at Yarn $15,000 Match Inc…" at bounding box center [122, 77] width 171 height 77
